Goal: Transaction & Acquisition: Purchase product/service

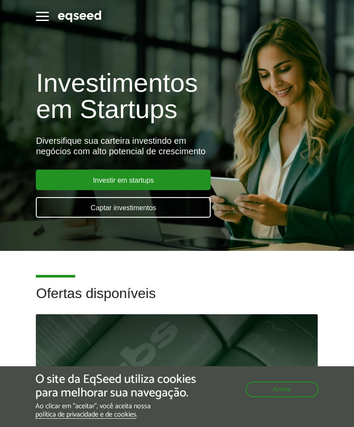
click at [181, 178] on link "Investir em startups" at bounding box center [123, 179] width 175 height 21
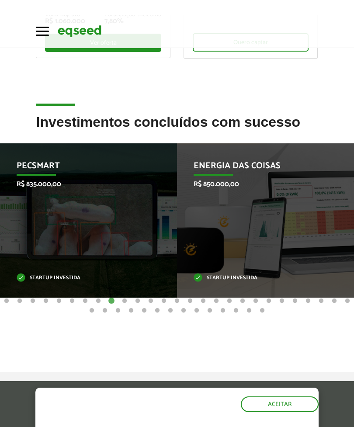
scroll to position [166, 0]
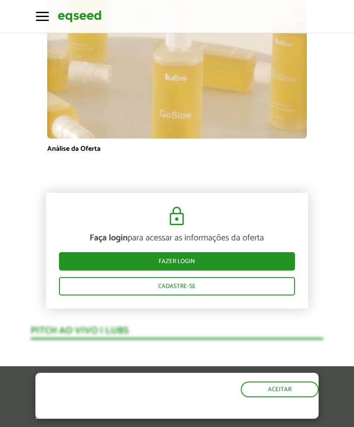
scroll to position [681, 0]
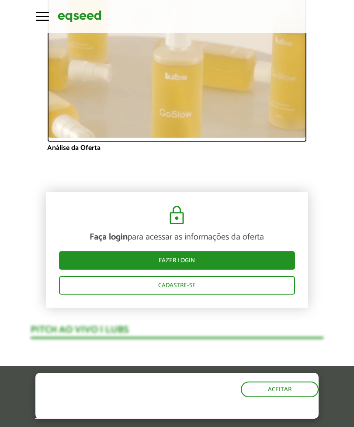
click at [100, 139] on link at bounding box center [176, 67] width 259 height 150
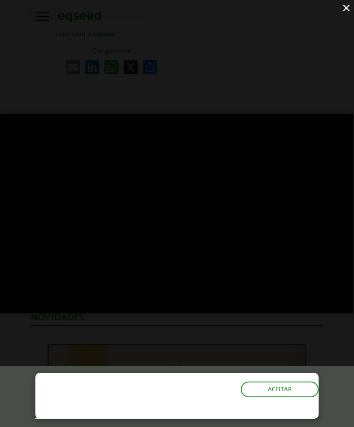
scroll to position [322, 0]
click at [343, 8] on button "×" at bounding box center [345, 7] width 15 height 15
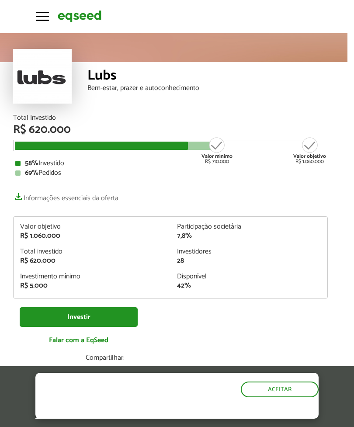
scroll to position [0, 7]
